Goal: Book appointment/travel/reservation

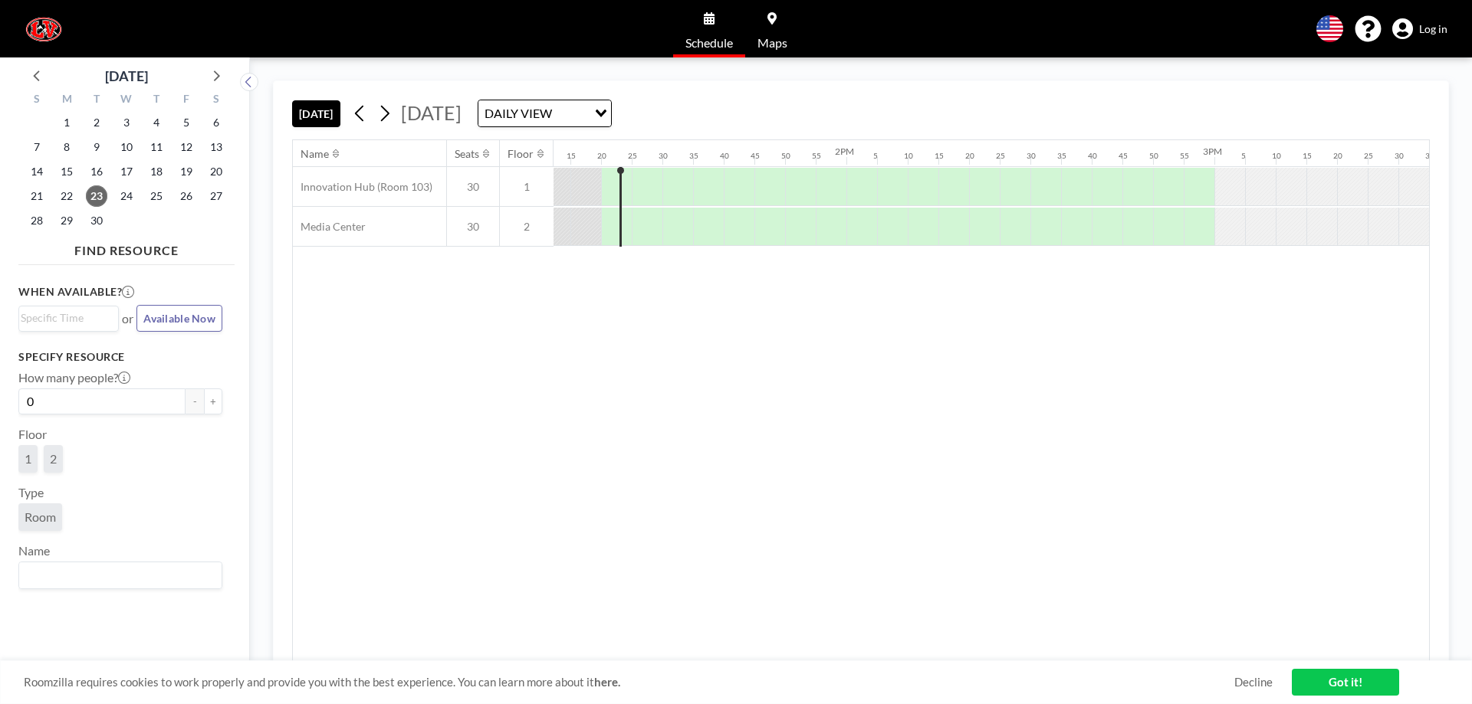
scroll to position [0, 4875]
click at [216, 80] on icon at bounding box center [215, 75] width 20 height 20
click at [192, 172] on span "17" at bounding box center [186, 171] width 21 height 21
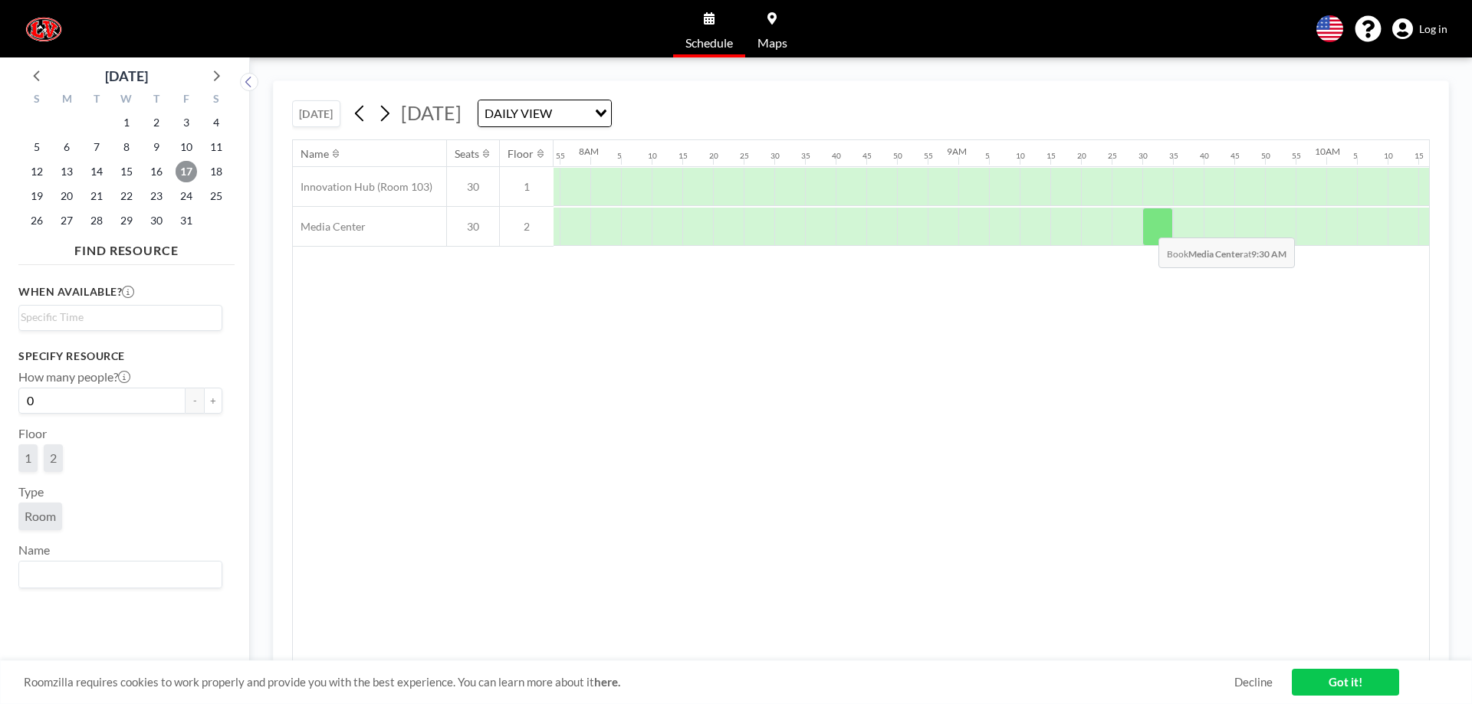
scroll to position [0, 2913]
click at [220, 67] on icon at bounding box center [215, 75] width 20 height 20
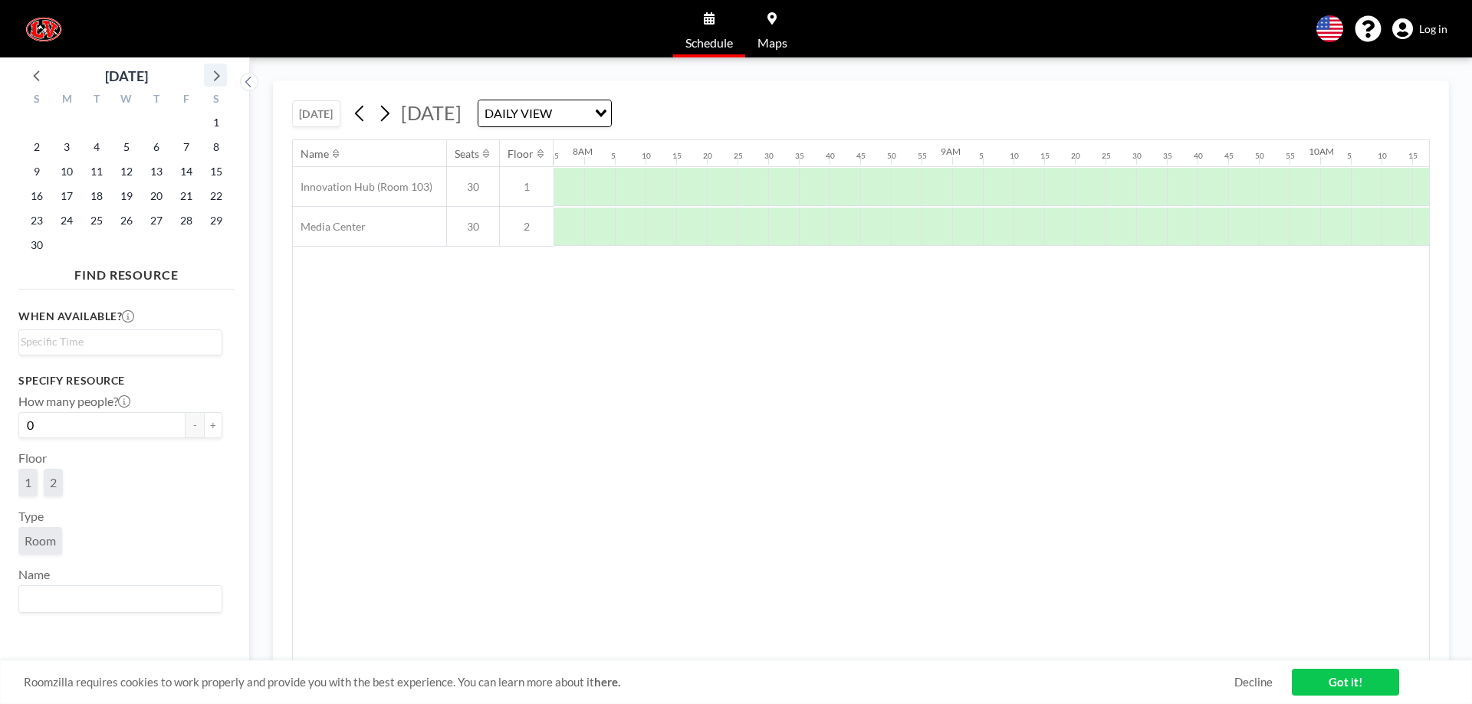
click at [220, 67] on icon at bounding box center [215, 75] width 20 height 20
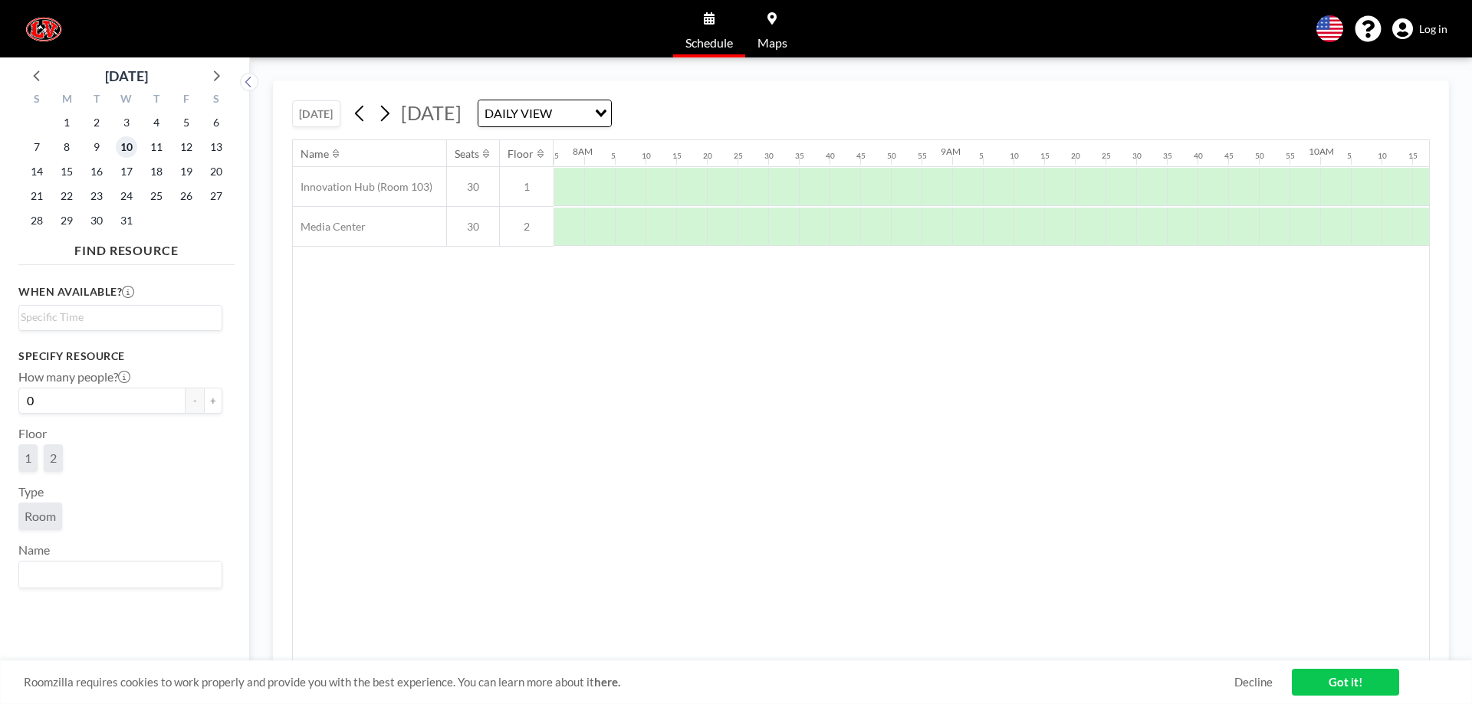
click at [127, 147] on span "10" at bounding box center [126, 146] width 21 height 21
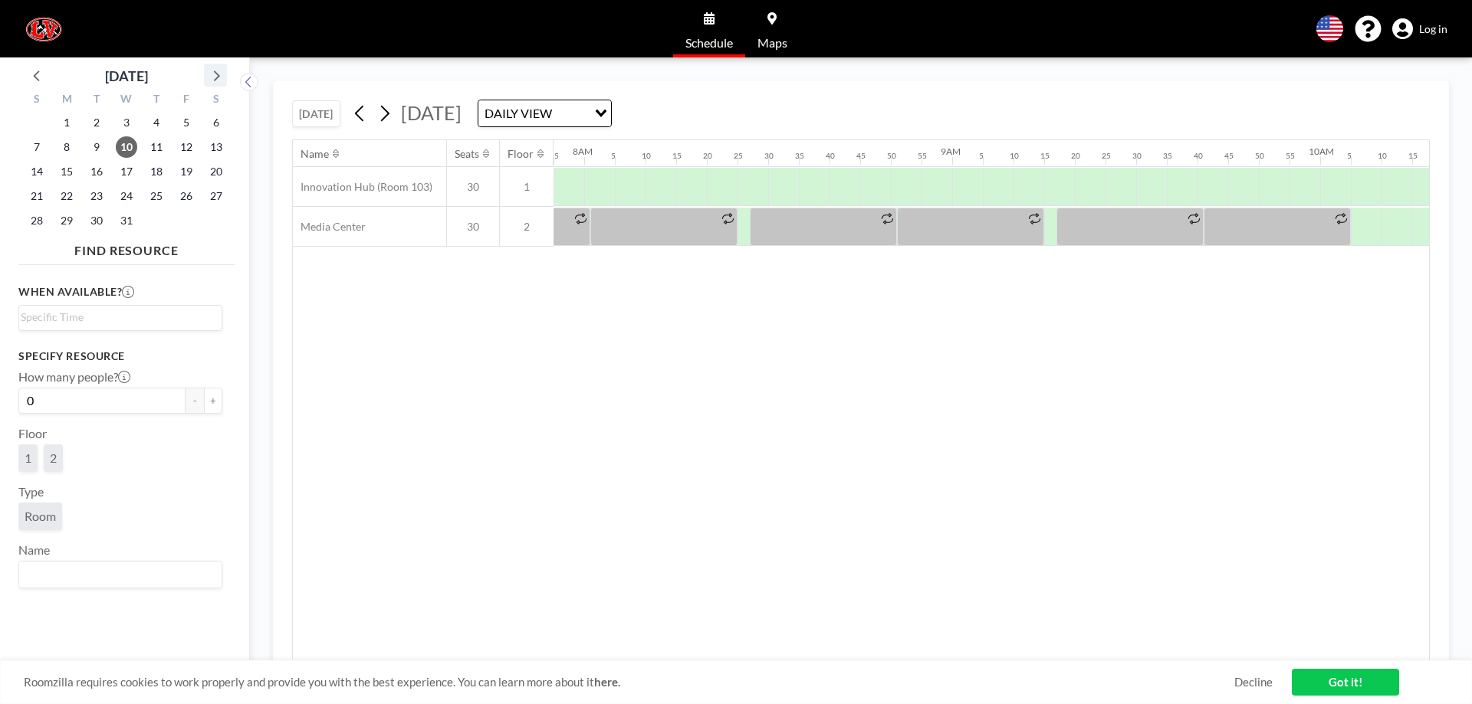
click at [216, 75] on icon at bounding box center [215, 75] width 20 height 20
click at [150, 198] on span "22" at bounding box center [156, 196] width 21 height 21
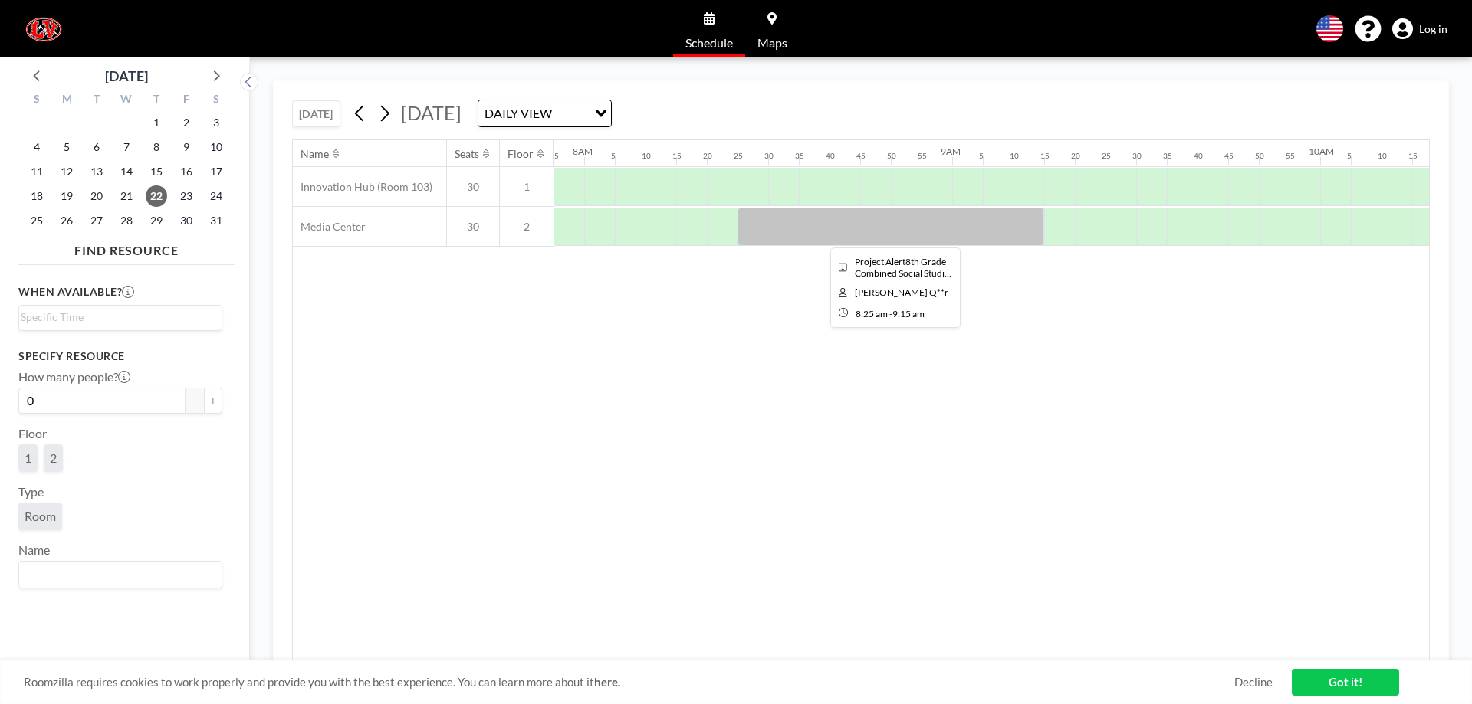
click at [859, 237] on div at bounding box center [890, 227] width 307 height 38
click at [743, 222] on div at bounding box center [890, 227] width 307 height 38
click at [813, 227] on div at bounding box center [890, 227] width 307 height 38
drag, startPoint x: 813, startPoint y: 227, endPoint x: 782, endPoint y: 224, distance: 31.6
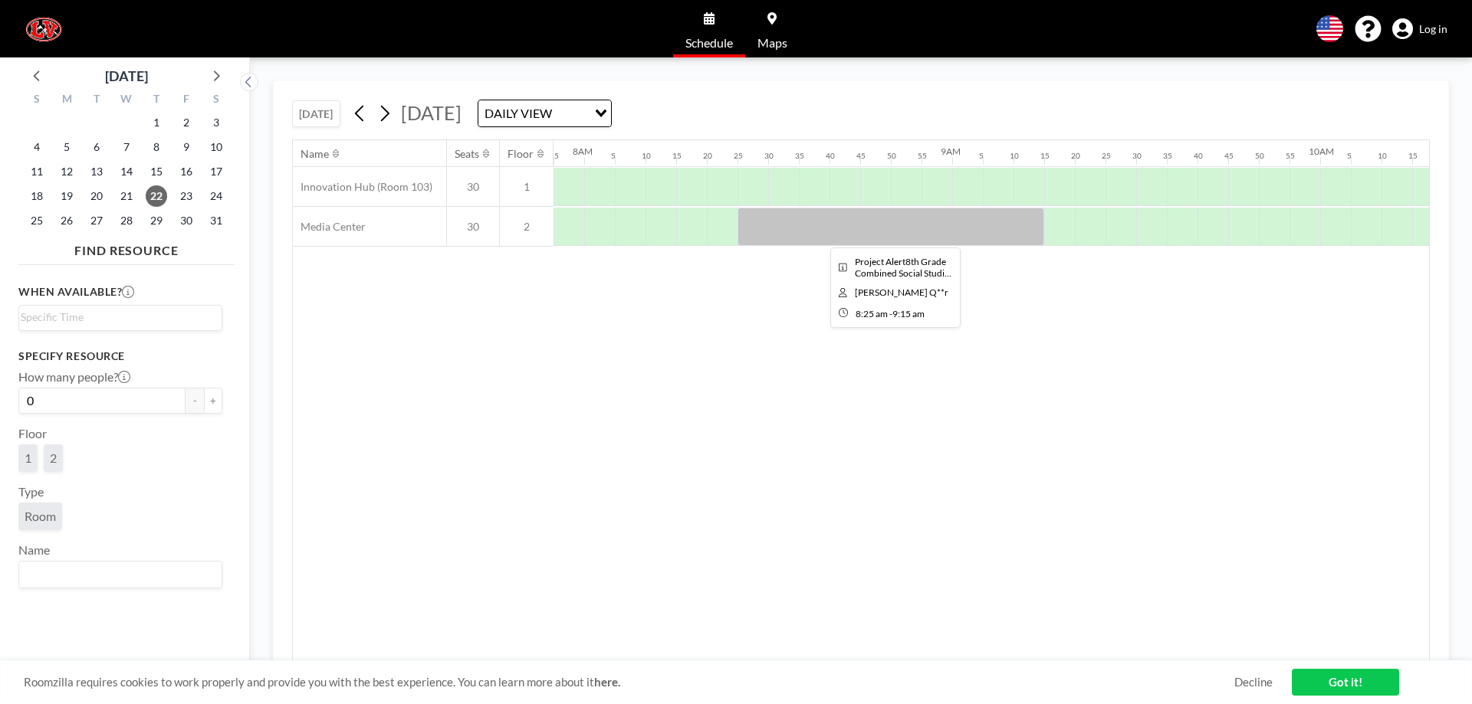
click at [782, 224] on div at bounding box center [890, 227] width 307 height 38
click at [1247, 674] on div "Roomzilla requires cookies to work properly and provide you with the best exper…" at bounding box center [736, 683] width 1472 height 44
click at [1251, 684] on link "Decline" at bounding box center [1253, 682] width 38 height 15
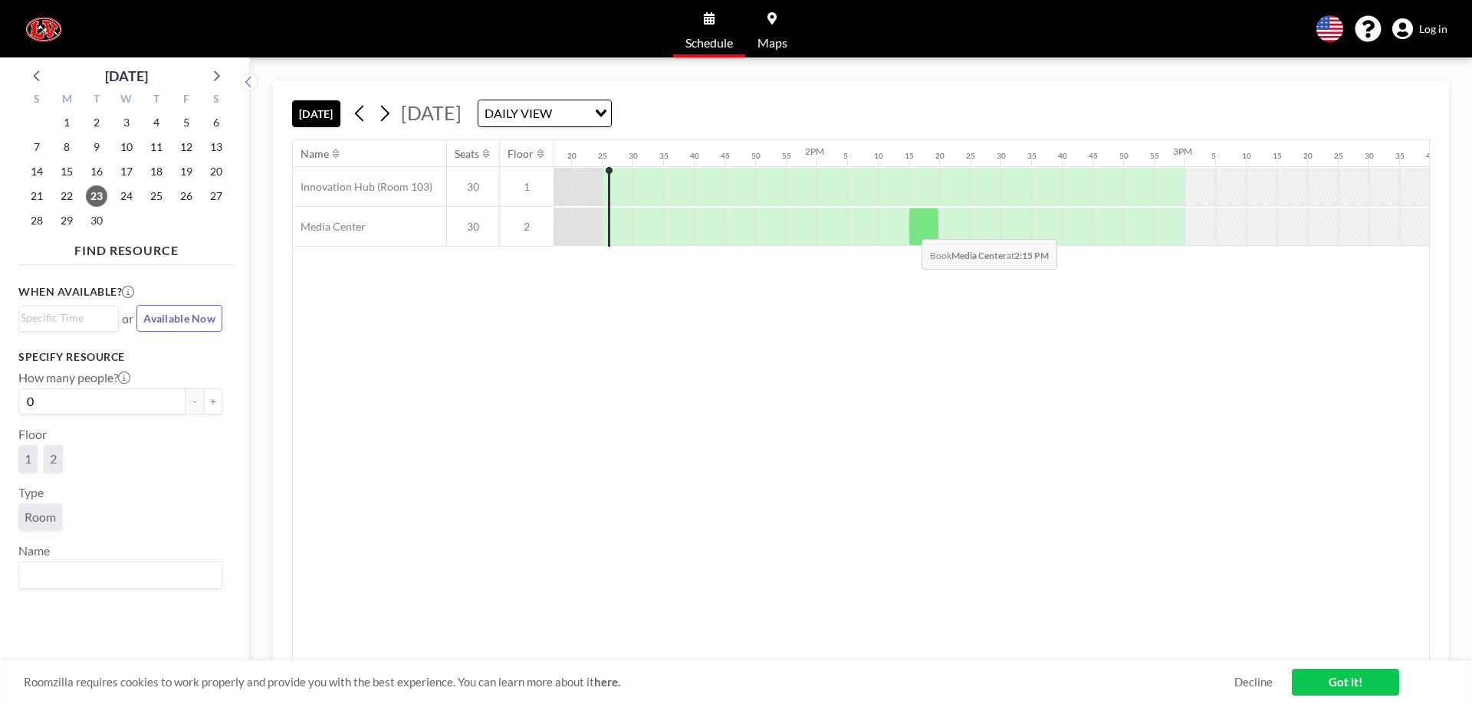
scroll to position [0, 4906]
click at [214, 74] on icon at bounding box center [215, 75] width 20 height 20
click at [215, 74] on icon at bounding box center [215, 75] width 20 height 20
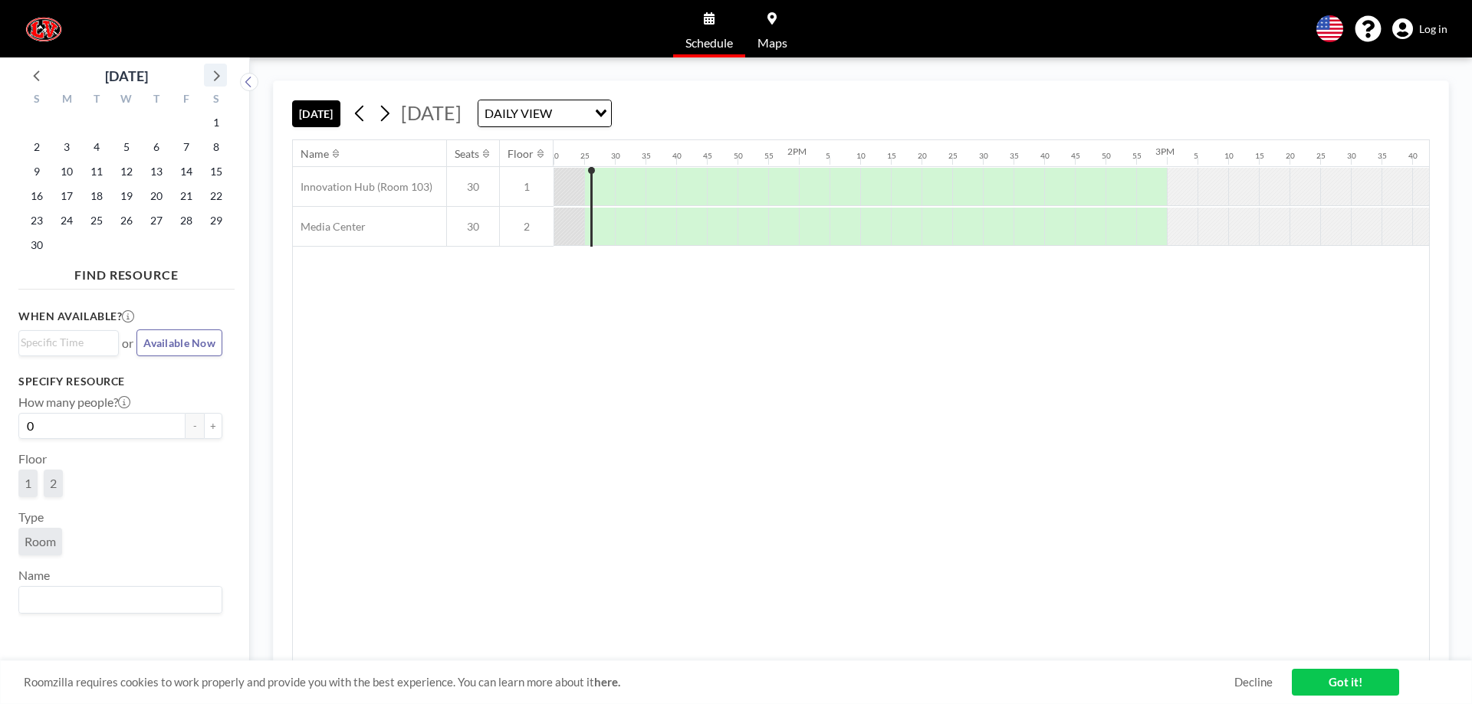
click at [215, 74] on icon at bounding box center [215, 75] width 20 height 20
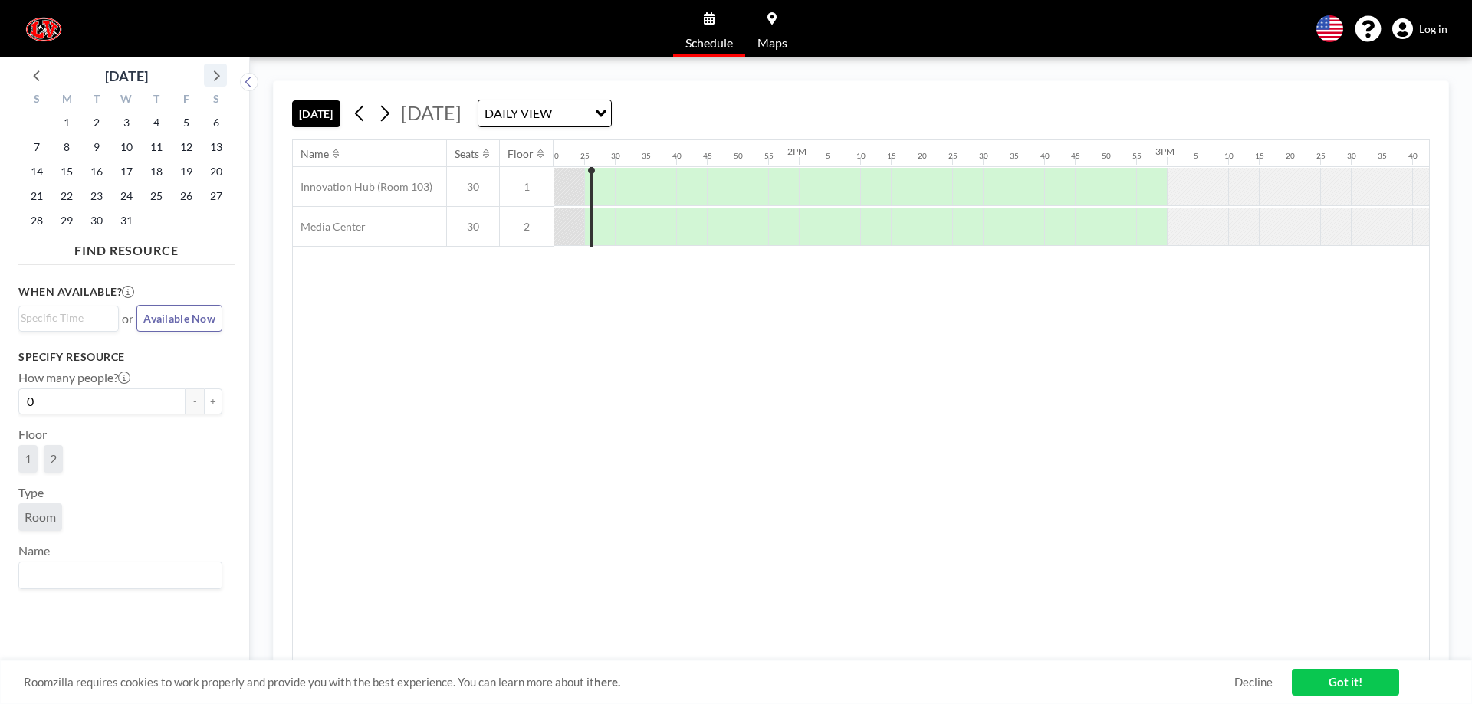
click at [215, 74] on icon at bounding box center [215, 75] width 20 height 20
click at [153, 199] on span "22" at bounding box center [156, 196] width 21 height 21
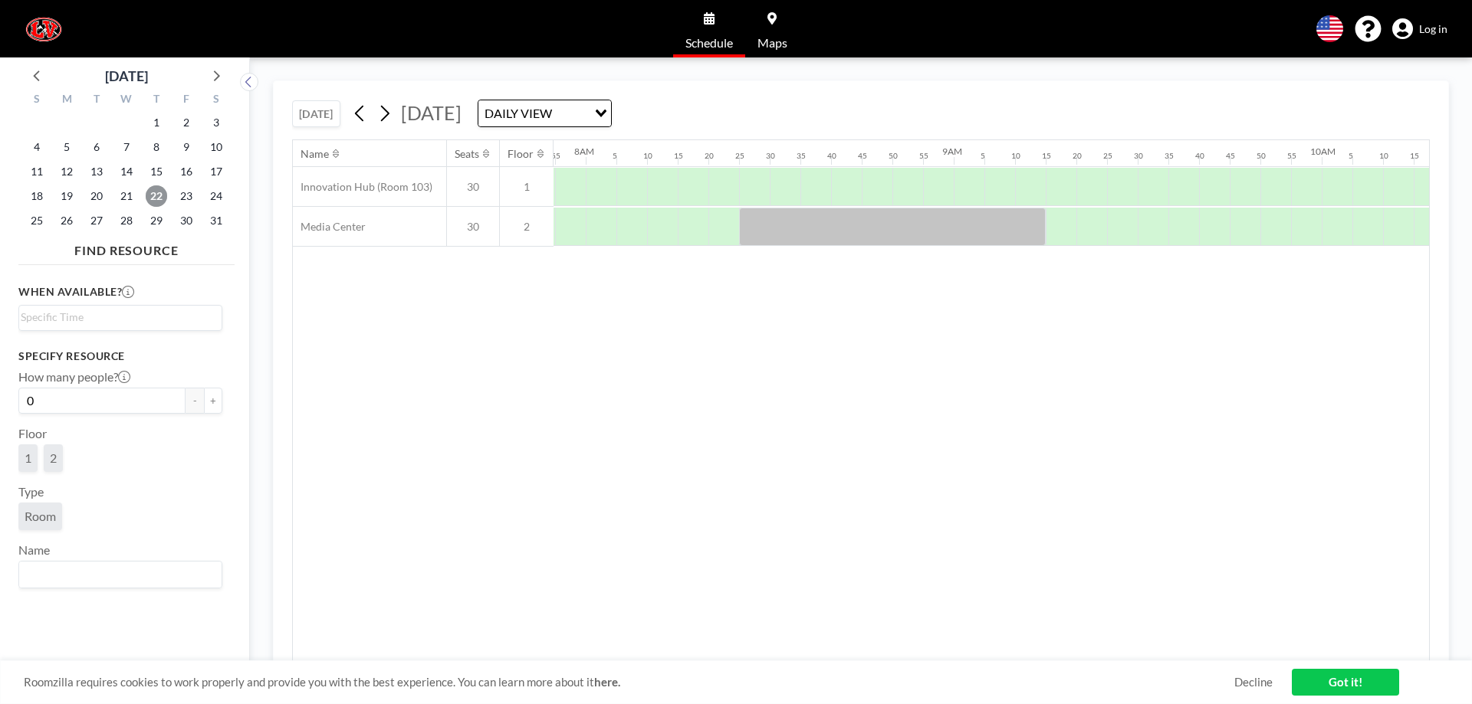
scroll to position [0, 2913]
click at [949, 232] on div at bounding box center [890, 227] width 307 height 38
drag, startPoint x: 829, startPoint y: 232, endPoint x: 777, endPoint y: 237, distance: 51.6
click at [777, 237] on div at bounding box center [890, 227] width 307 height 38
click at [762, 229] on div at bounding box center [890, 227] width 307 height 38
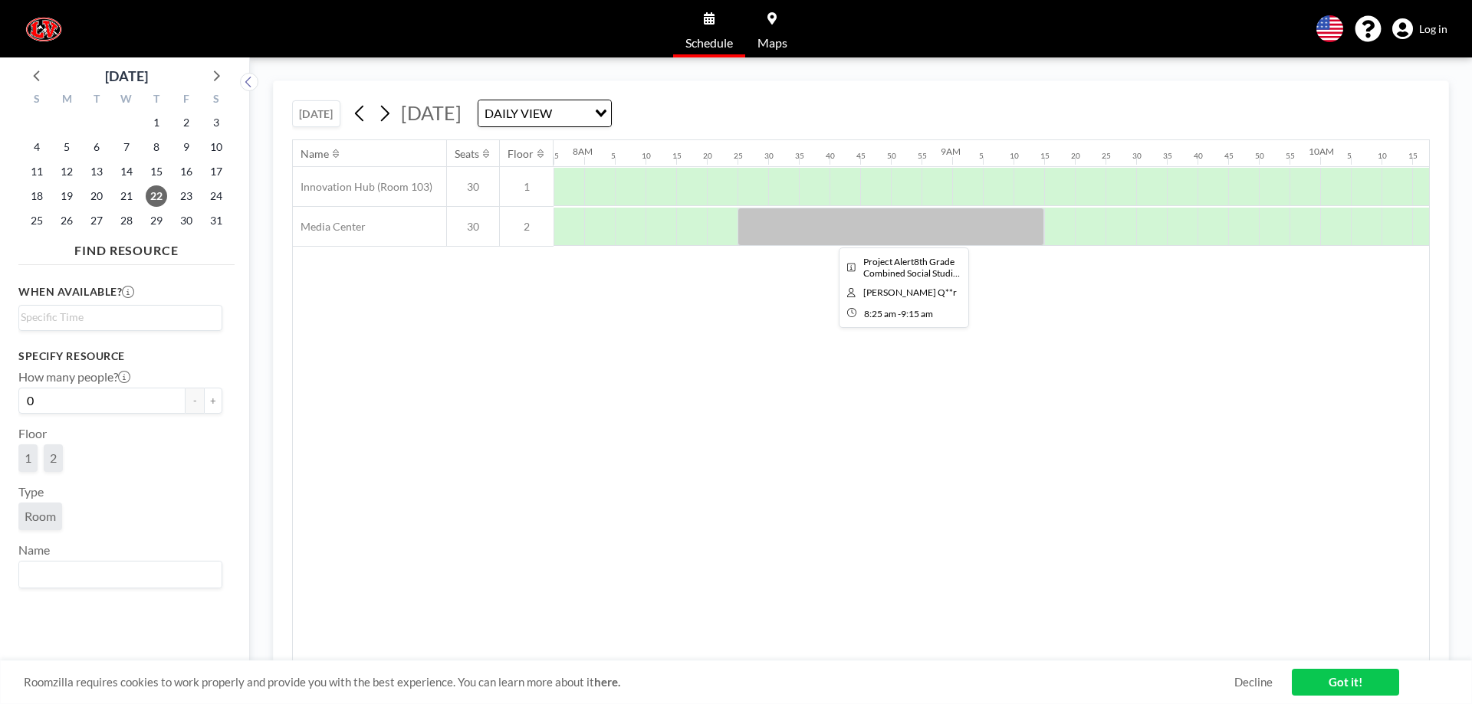
click at [762, 229] on div at bounding box center [890, 227] width 307 height 38
click at [835, 238] on div at bounding box center [890, 227] width 307 height 38
click at [910, 221] on div at bounding box center [890, 227] width 307 height 38
click at [827, 225] on div at bounding box center [890, 227] width 307 height 38
